Goal: Task Accomplishment & Management: Complete application form

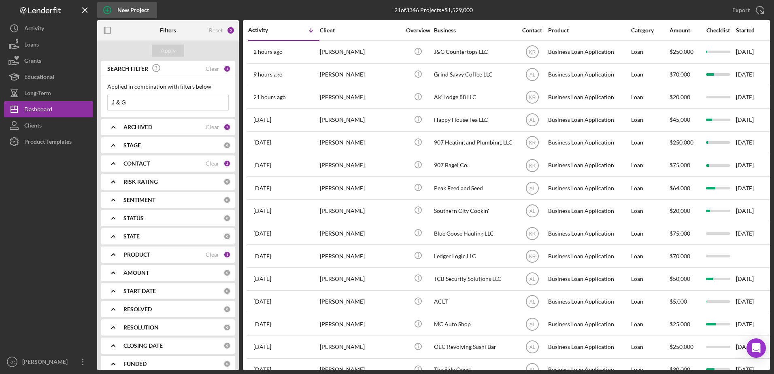
click at [121, 7] on div "New Project" at bounding box center [133, 10] width 32 height 16
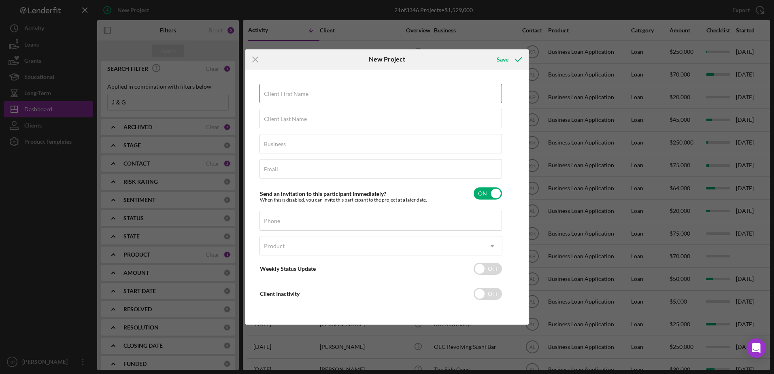
click at [373, 88] on div "Client First Name Required" at bounding box center [380, 94] width 243 height 20
type input "Rose"
click at [256, 57] on icon "Icon/Menu Close" at bounding box center [255, 59] width 20 height 20
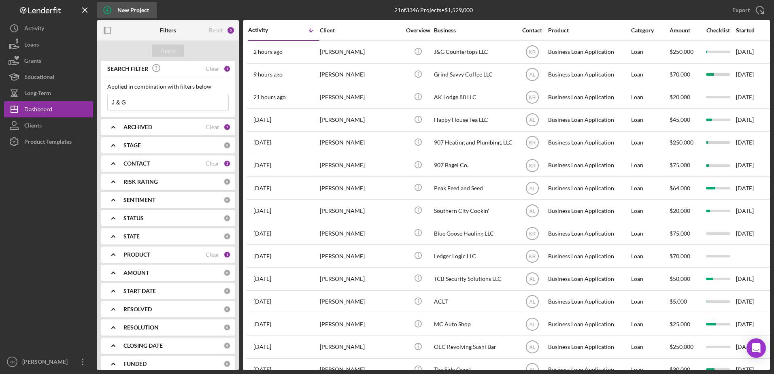
click at [111, 13] on icon "button" at bounding box center [107, 10] width 20 height 20
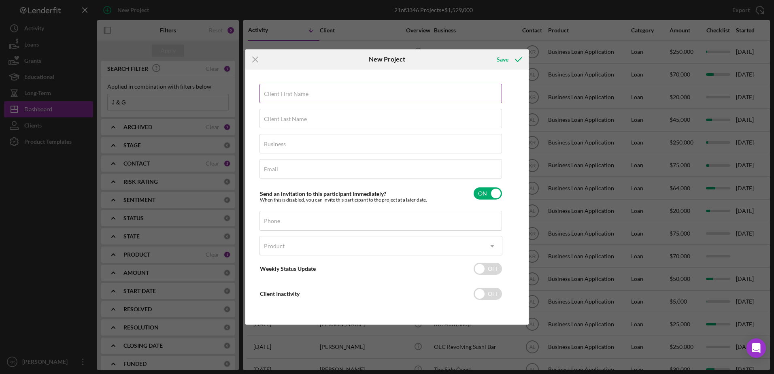
click at [482, 96] on input "Client First Name" at bounding box center [380, 93] width 242 height 19
type input "[PERSON_NAME]"
type input "[EMAIL_ADDRESS][DOMAIN_NAME]"
type input "[PHONE_NUMBER]"
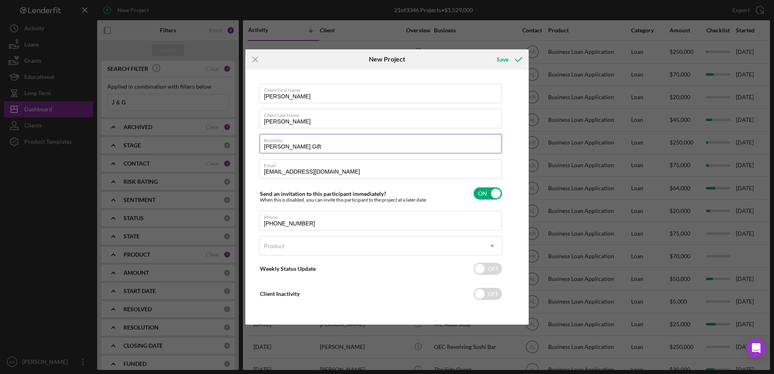
click at [344, 146] on input "[PERSON_NAME] Gift" at bounding box center [380, 143] width 242 height 19
type input "RoseWickGifts LLC"
click at [353, 250] on div "Product" at bounding box center [371, 246] width 223 height 19
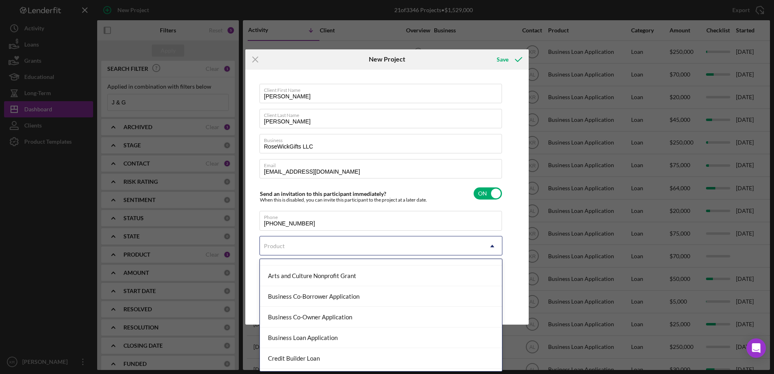
scroll to position [81, 0]
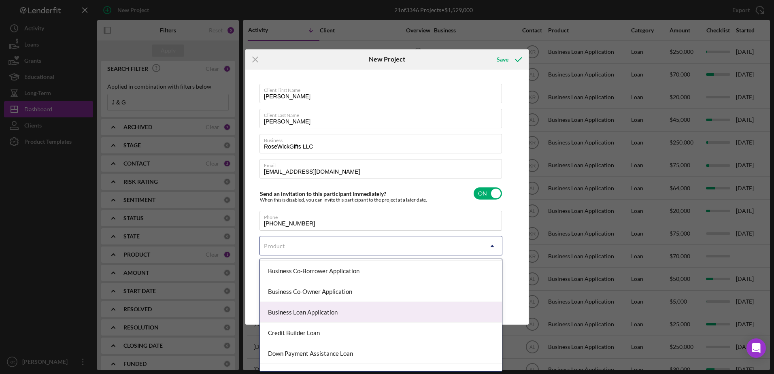
click at [337, 306] on div "Business Loan Application" at bounding box center [381, 312] width 242 height 21
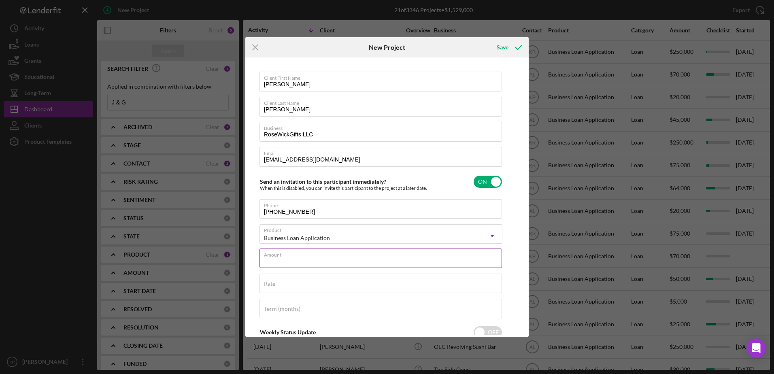
click at [361, 261] on input "Amount" at bounding box center [380, 257] width 242 height 19
click at [346, 252] on div "Amount Required" at bounding box center [380, 260] width 243 height 24
type input "$75,000"
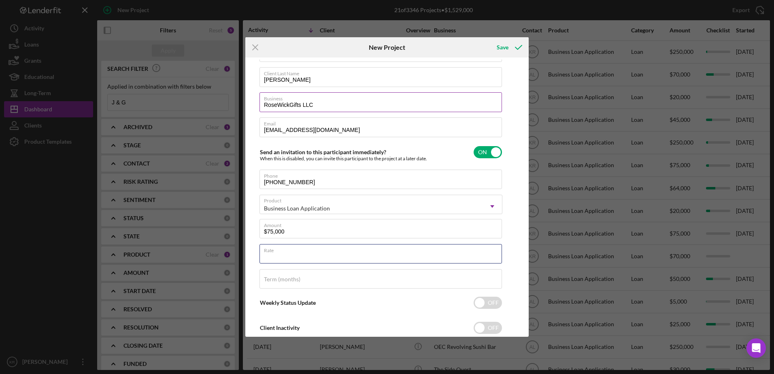
scroll to position [0, 0]
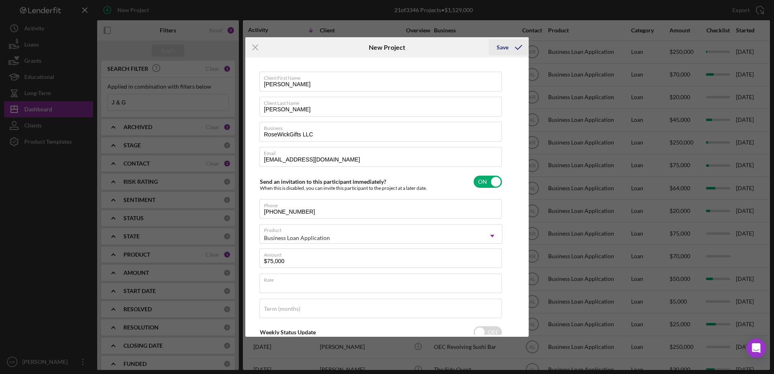
click at [513, 50] on icon "submit" at bounding box center [518, 47] width 20 height 20
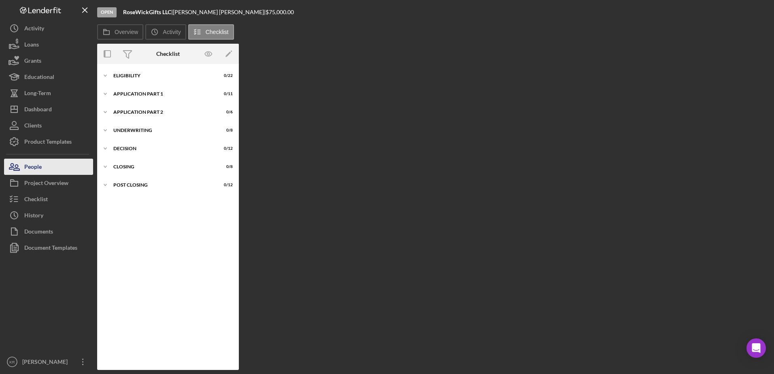
click at [74, 170] on button "People" at bounding box center [48, 167] width 89 height 16
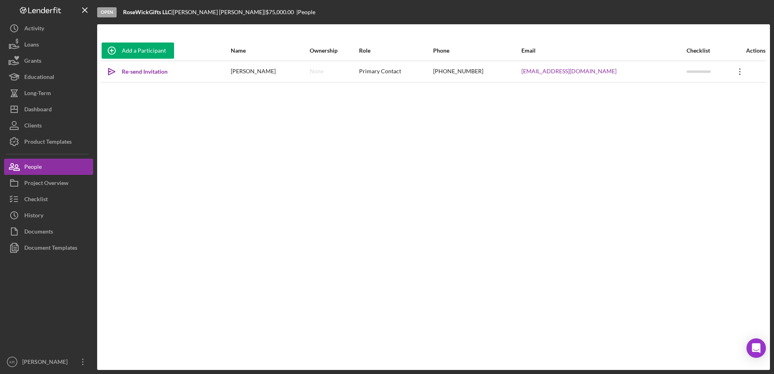
click at [735, 69] on icon "Icon/Overflow" at bounding box center [740, 72] width 20 height 20
click at [694, 104] on button "Icon/Link Get Invitation Link" at bounding box center [700, 109] width 89 height 16
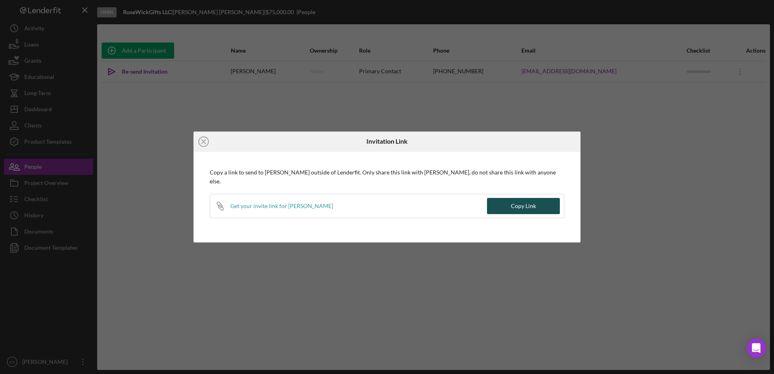
click at [545, 210] on button "Copy Link" at bounding box center [523, 206] width 73 height 16
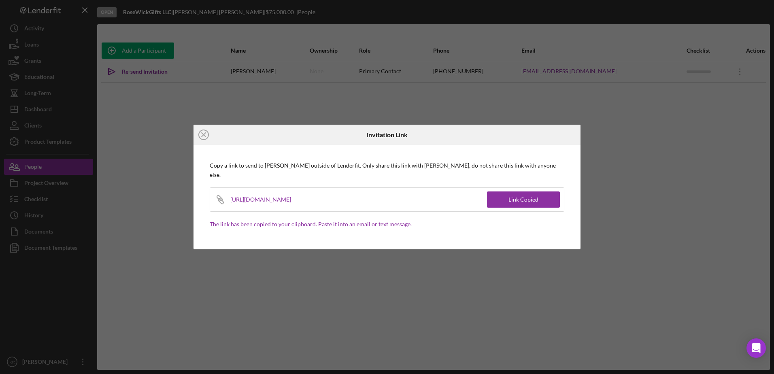
click at [200, 136] on icon "Icon/Close" at bounding box center [203, 135] width 20 height 20
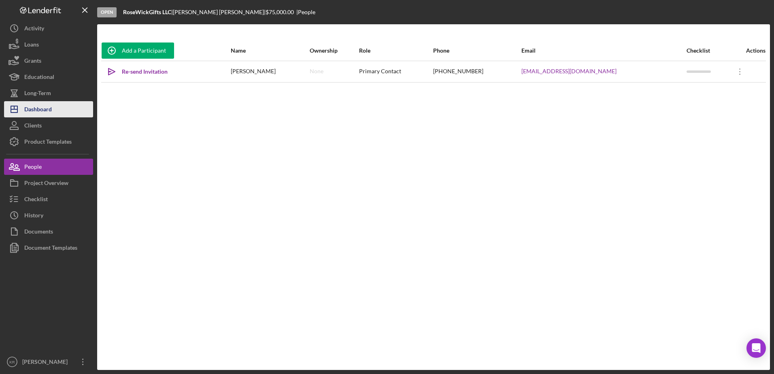
click at [79, 116] on button "Icon/Dashboard Dashboard" at bounding box center [48, 109] width 89 height 16
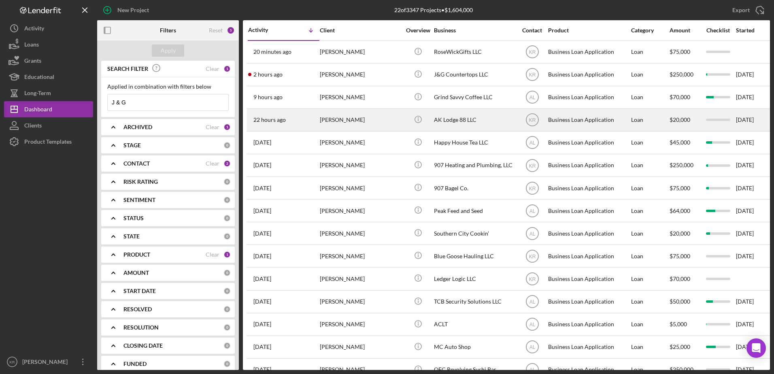
click at [346, 117] on div "[PERSON_NAME]" at bounding box center [360, 119] width 81 height 21
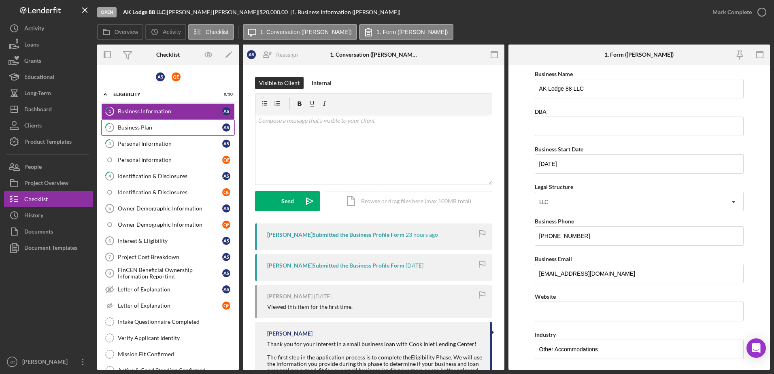
click at [171, 126] on div "Business Plan" at bounding box center [170, 127] width 104 height 6
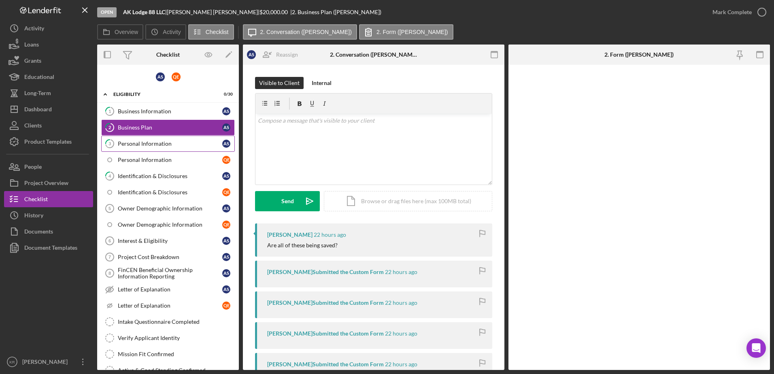
click at [149, 144] on div "Personal Information" at bounding box center [170, 143] width 104 height 6
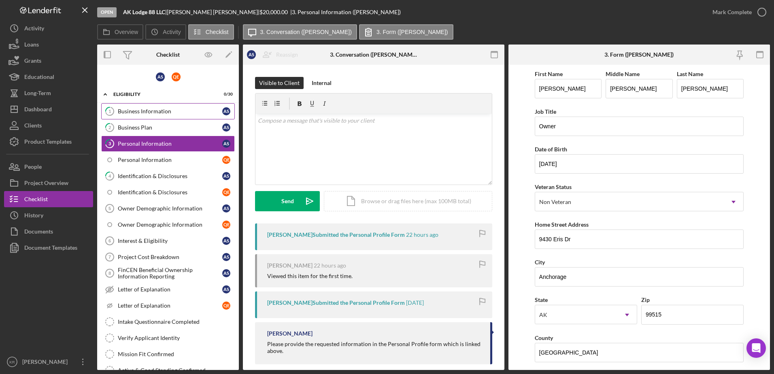
click at [157, 106] on link "1 Business Information A S" at bounding box center [168, 111] width 134 height 16
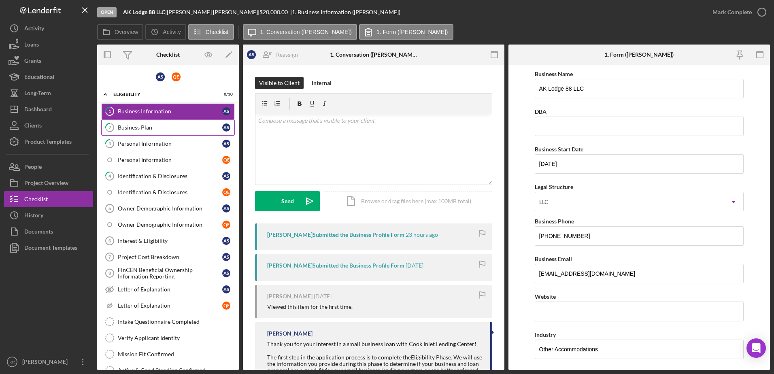
click at [134, 124] on div "Business Plan" at bounding box center [170, 127] width 104 height 6
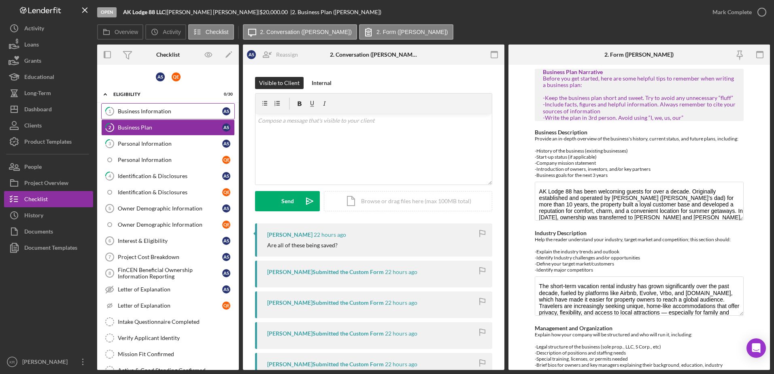
click at [125, 115] on link "1 Business Information A S" at bounding box center [168, 111] width 134 height 16
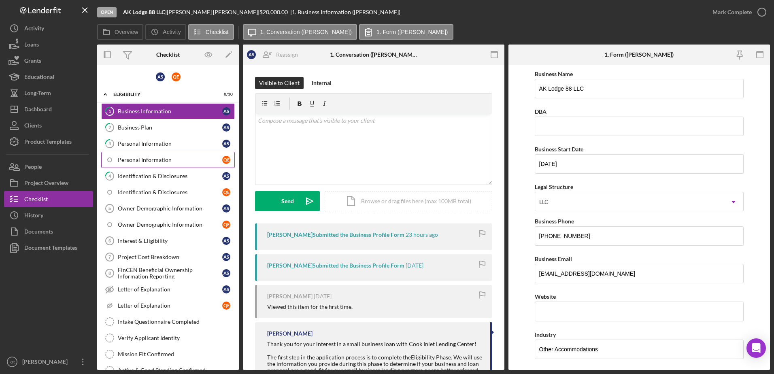
click at [137, 161] on div "Personal Information" at bounding box center [170, 160] width 104 height 6
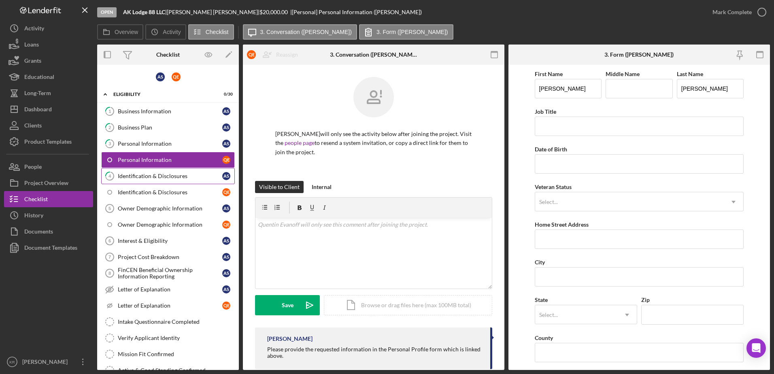
click at [155, 183] on link "4 Identification & Disclosures A S" at bounding box center [168, 176] width 134 height 16
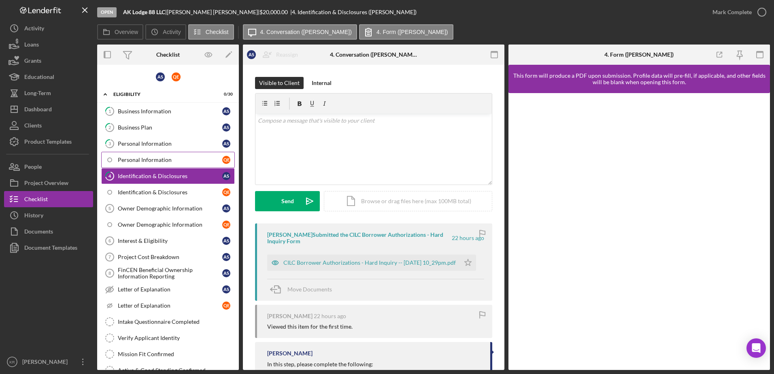
click at [162, 154] on link "Personal Information Q E" at bounding box center [168, 160] width 134 height 16
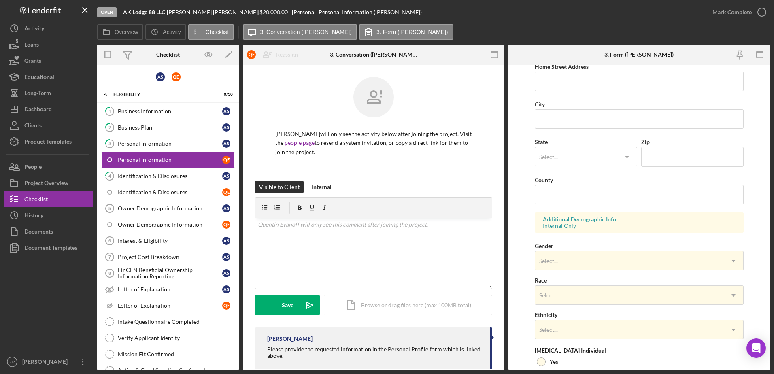
scroll to position [162, 0]
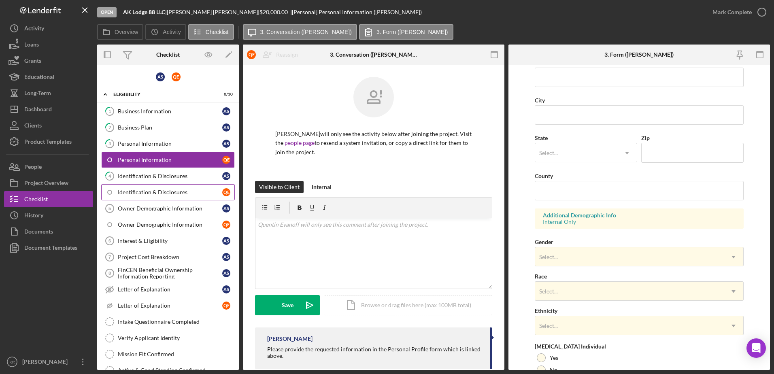
click at [125, 189] on div "Identification & Disclosures" at bounding box center [170, 192] width 104 height 6
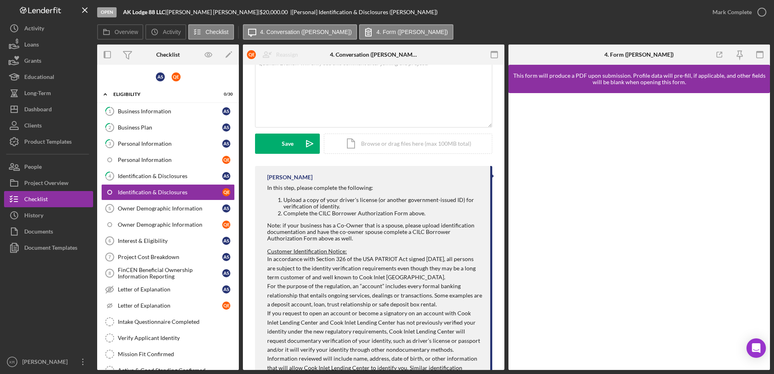
scroll to position [162, 0]
click at [134, 162] on div "Personal Information" at bounding box center [170, 160] width 104 height 6
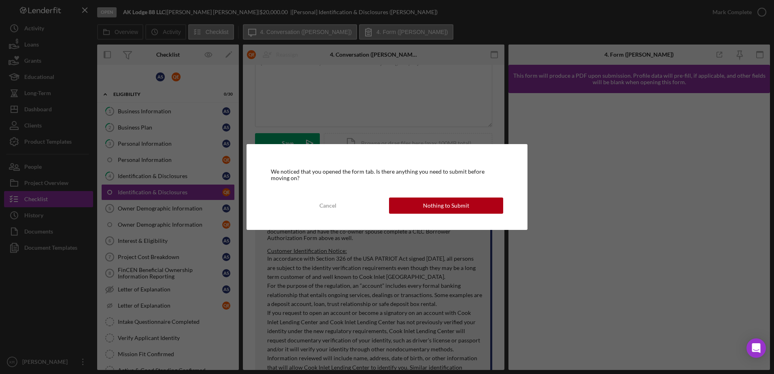
click at [462, 192] on div "We noticed that you opened the form tab. Is there anything you need to submit b…" at bounding box center [386, 187] width 281 height 86
click at [453, 206] on div "Nothing to Submit" at bounding box center [446, 205] width 46 height 16
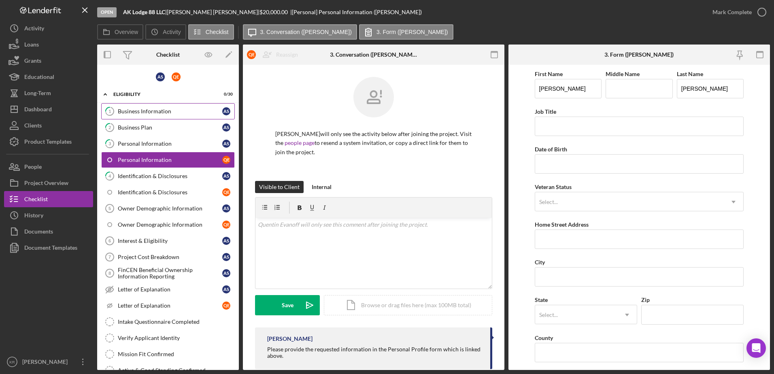
click at [204, 116] on link "1 Business Information A S" at bounding box center [168, 111] width 134 height 16
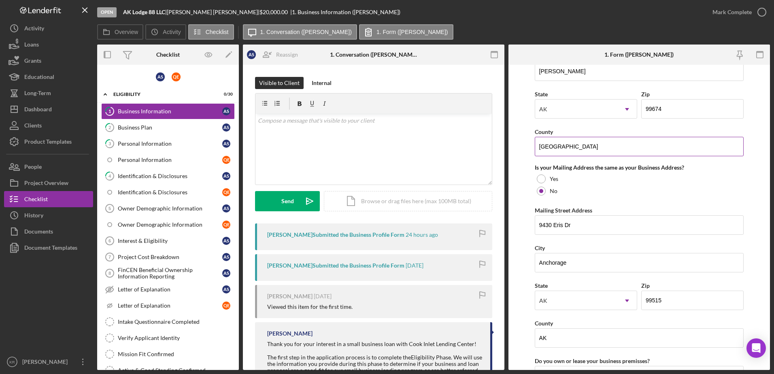
scroll to position [728, 0]
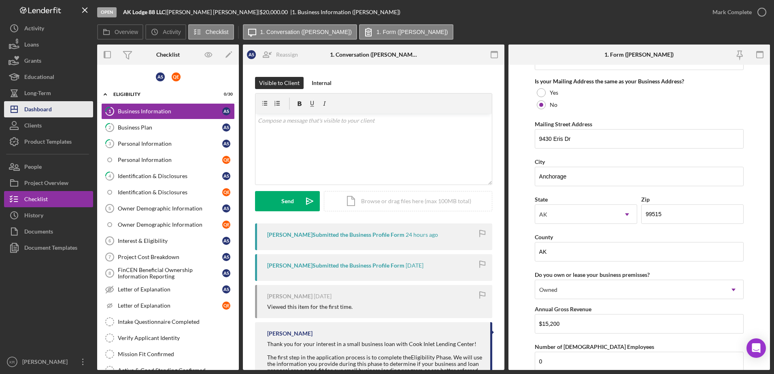
click at [57, 110] on button "Icon/Dashboard Dashboard" at bounding box center [48, 109] width 89 height 16
